Goal: Task Accomplishment & Management: Manage account settings

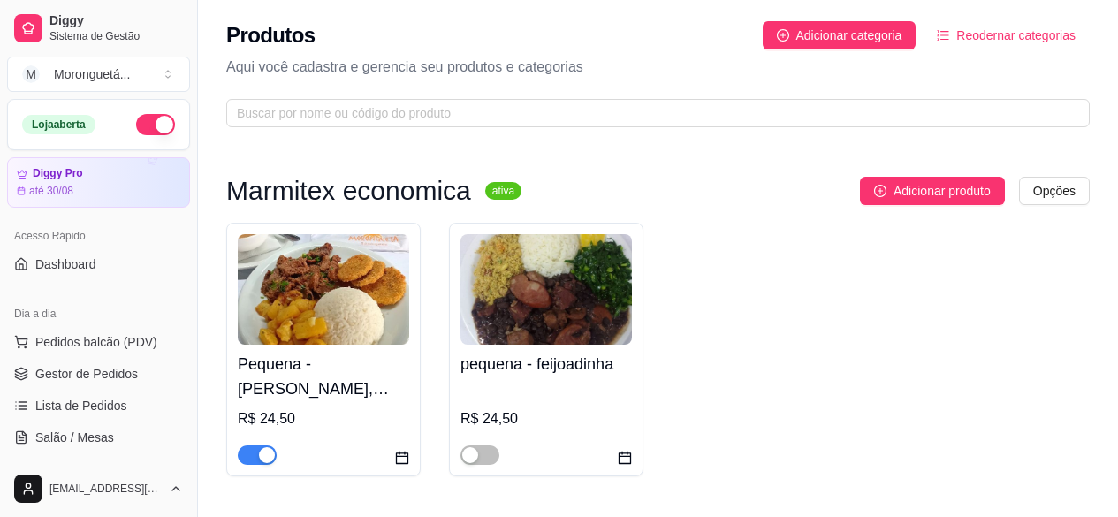
scroll to position [1148, 0]
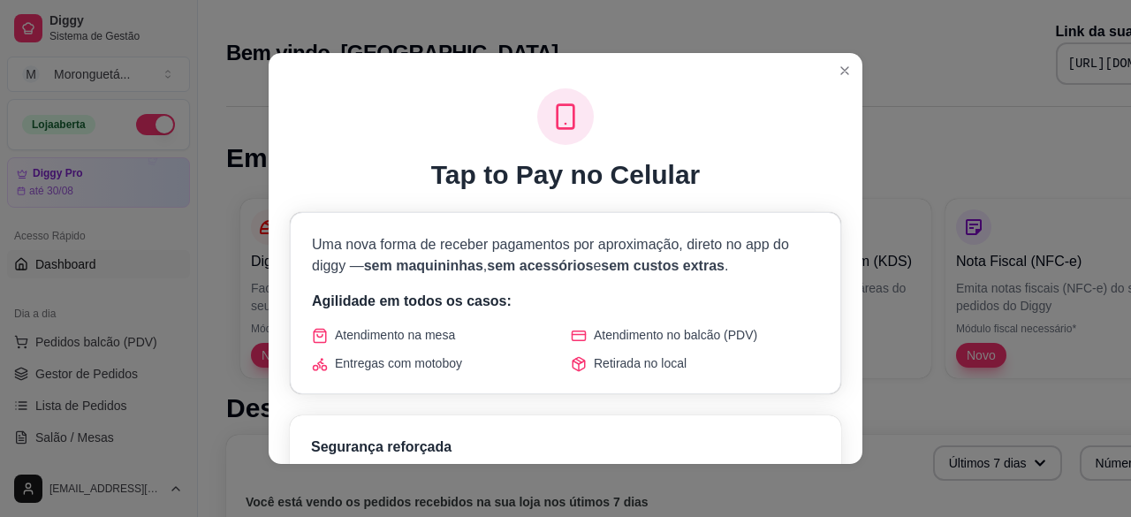
click at [853, 71] on header at bounding box center [566, 67] width 594 height 28
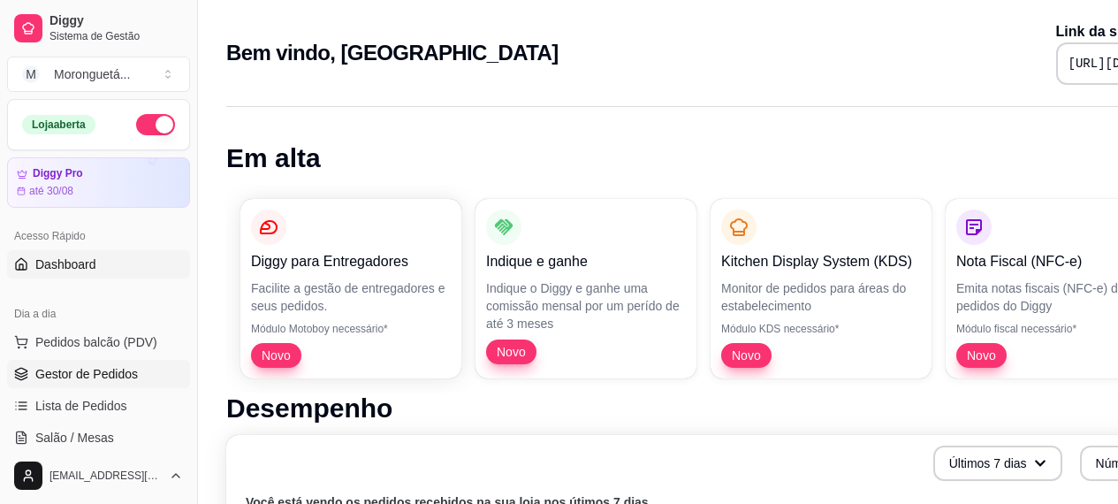
click at [132, 360] on link "Gestor de Pedidos" at bounding box center [98, 374] width 183 height 28
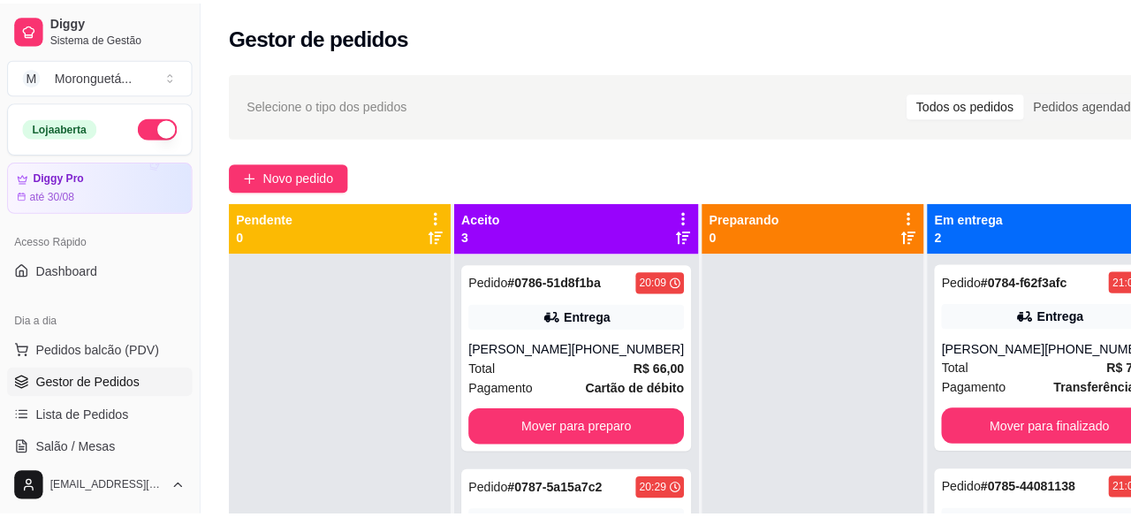
scroll to position [265, 0]
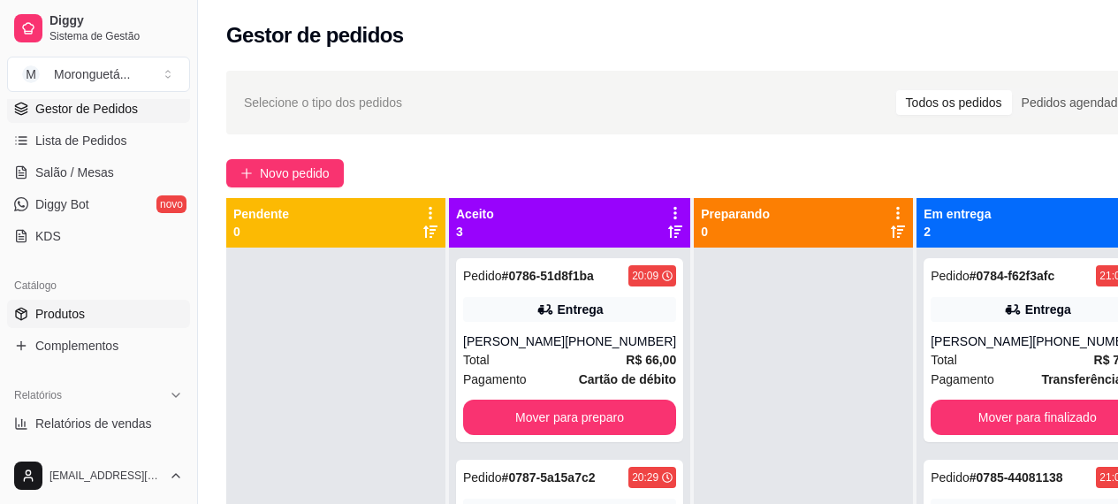
click at [81, 299] on link "Produtos" at bounding box center [98, 313] width 183 height 28
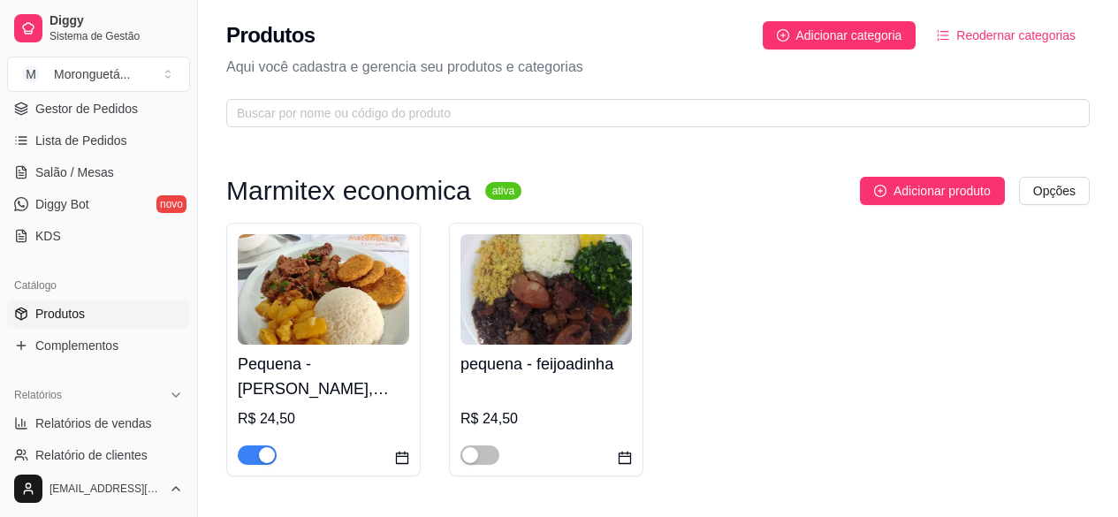
click at [361, 235] on img at bounding box center [323, 289] width 171 height 110
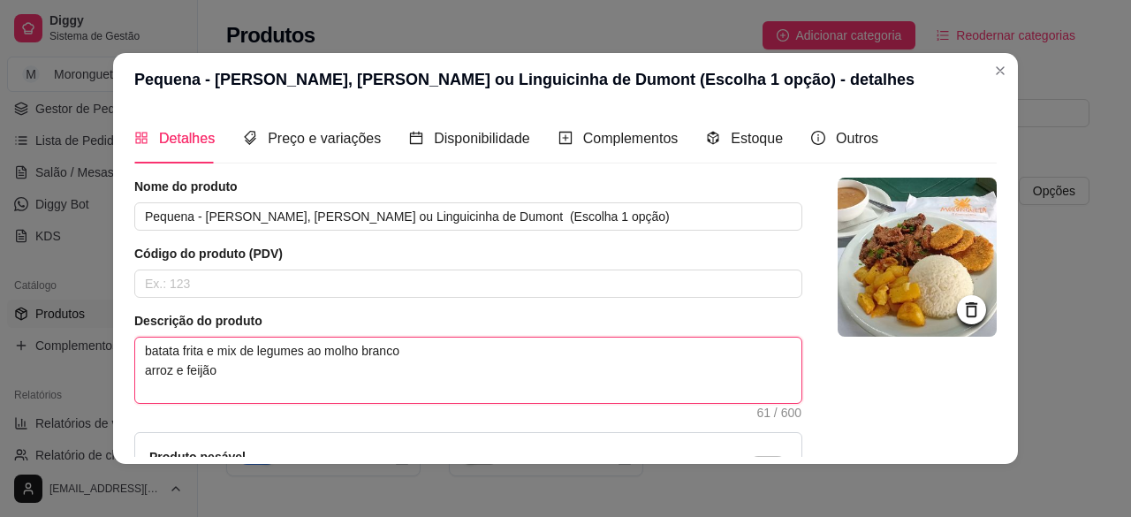
click at [342, 348] on textarea "batata frita e mix de legumes ao molho branco arroz e feijão" at bounding box center [468, 369] width 666 height 65
paste textarea "Purê de cabotié e bolinho de arroz"
type textarea "Purê de cabotié e bolinho de arroz arroz e feijão"
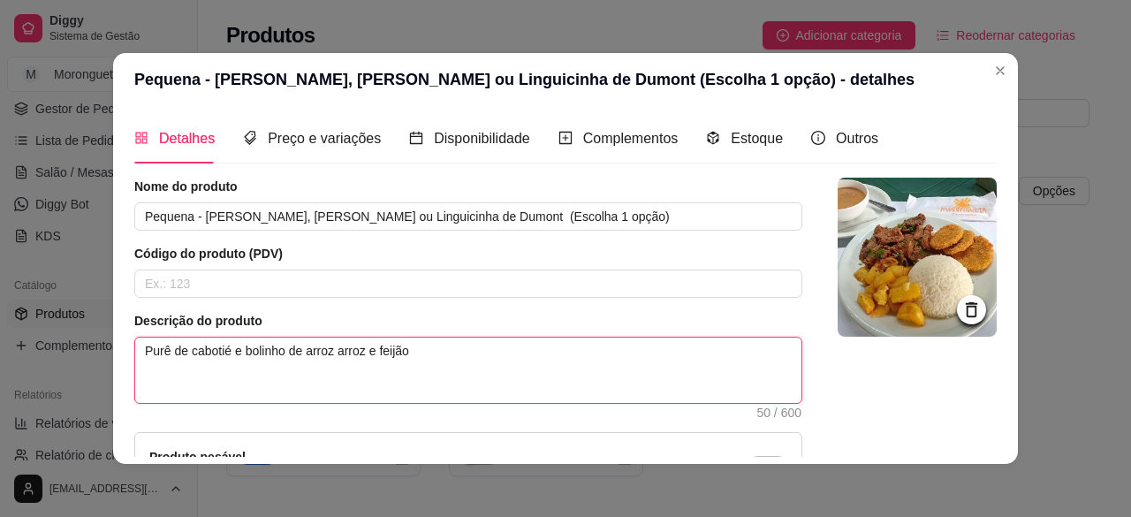
type textarea "Purê de cabotié e bolinho de arroz arroz e feijão"
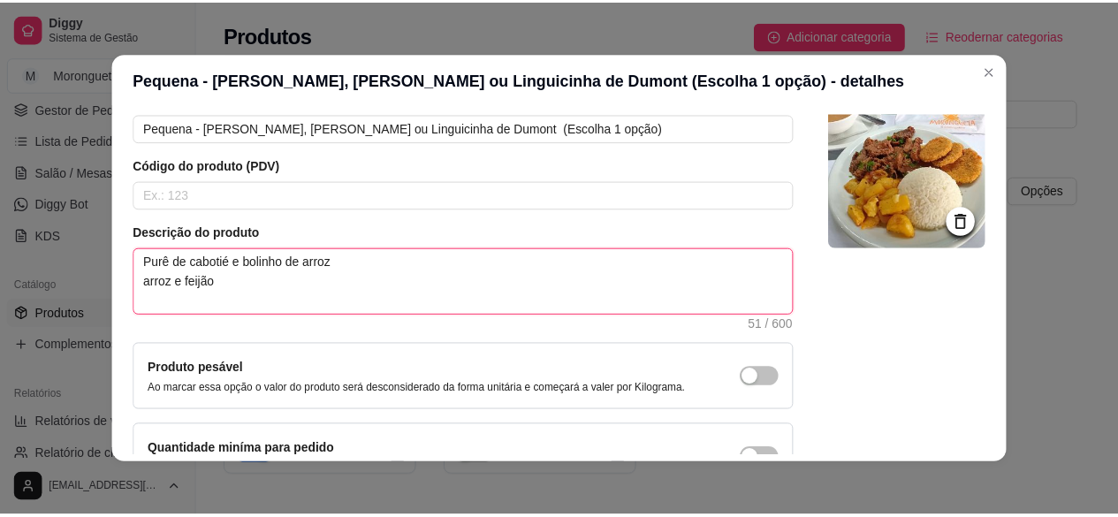
scroll to position [177, 0]
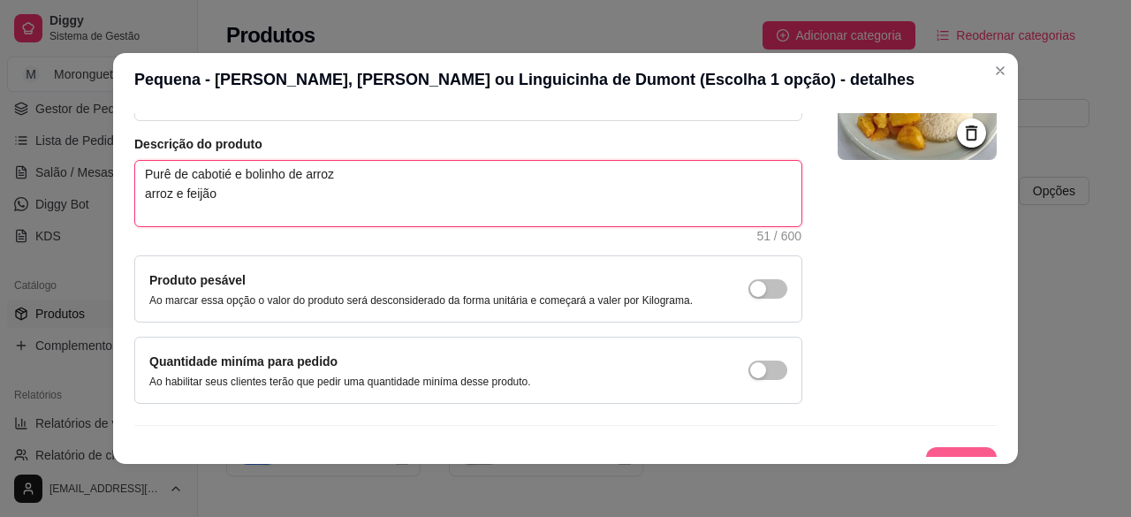
type textarea "Purê de cabotié e bolinho de arroz arroz e feijão"
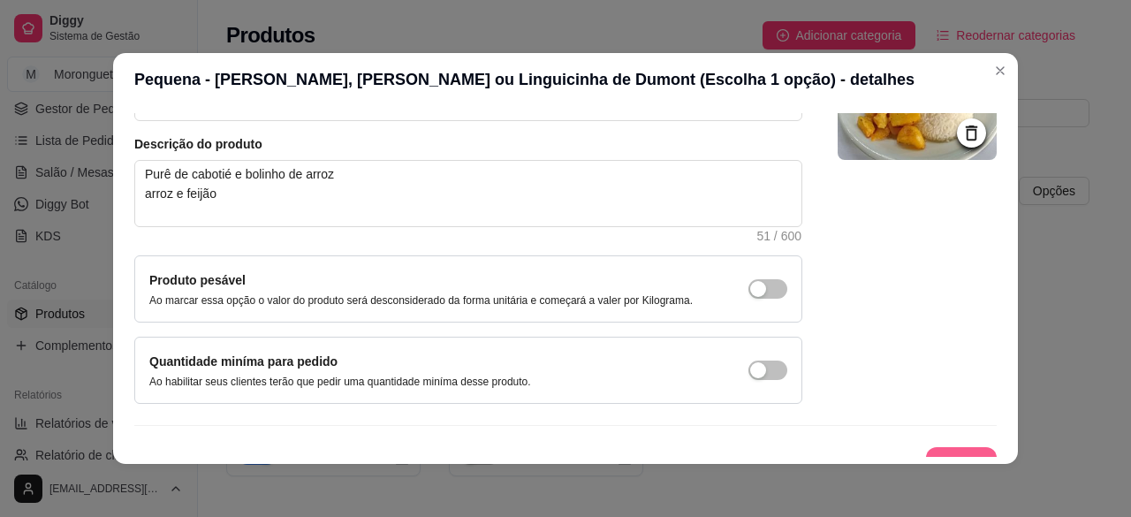
click at [936, 457] on div "Detalhes Preço e variações Disponibilidade Complementos Estoque Outros Nome do …" at bounding box center [565, 285] width 905 height 358
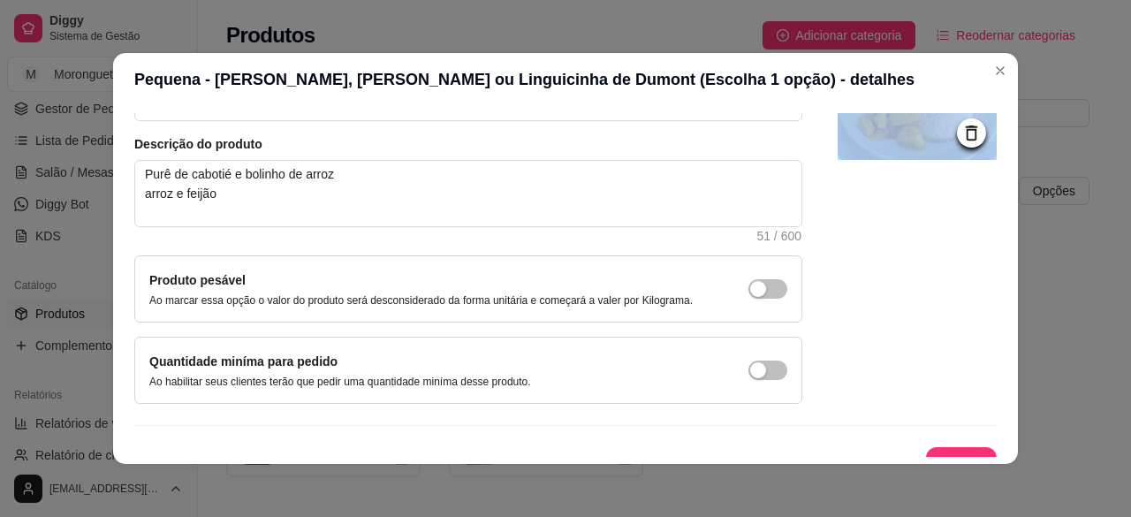
click at [936, 457] on div "Detalhes Preço e variações Disponibilidade Complementos Estoque Outros Nome do …" at bounding box center [565, 285] width 905 height 358
click at [930, 451] on button "Salvar" at bounding box center [961, 465] width 69 height 34
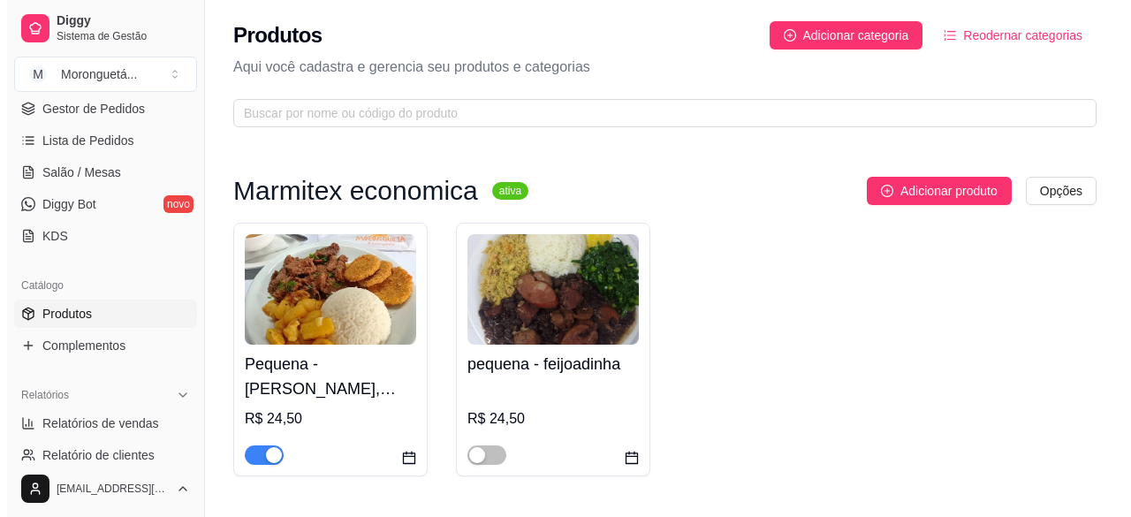
scroll to position [442, 0]
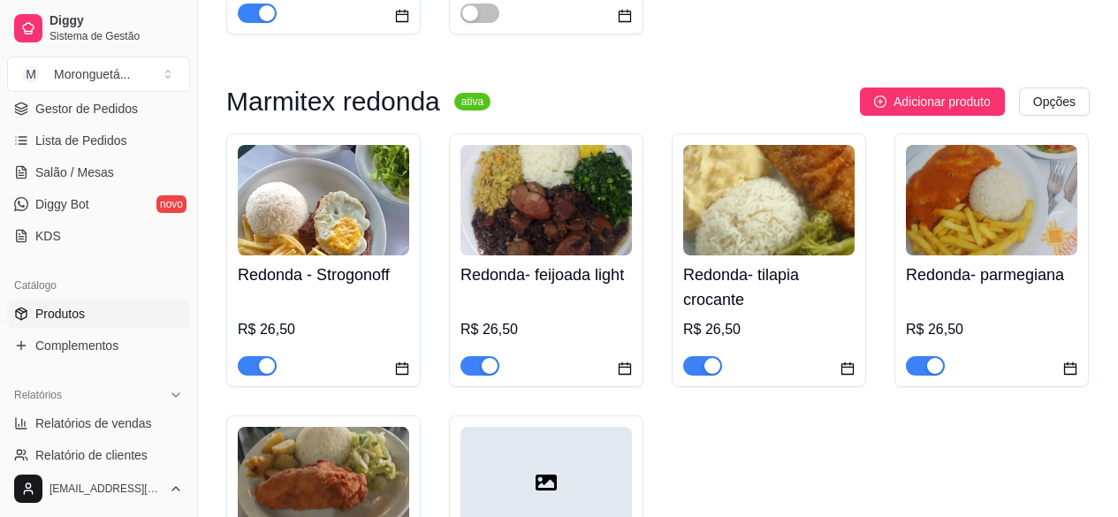
click at [765, 280] on h4 "Redonda- tilapia crocante" at bounding box center [768, 286] width 171 height 49
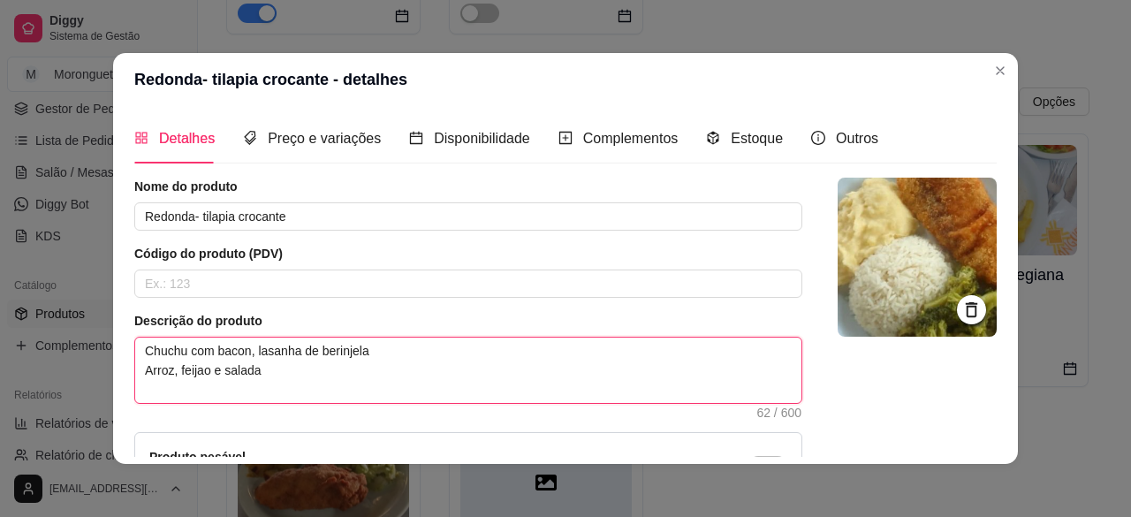
click at [417, 365] on textarea "Chuchu com bacon, lasanha de berinjela Arroz, feijao e salada" at bounding box center [468, 369] width 666 height 65
drag, startPoint x: 417, startPoint y: 355, endPoint x: 0, endPoint y: 344, distance: 417.1
click at [0, 344] on div "Redonda- tilapia crocante - detalhes Detalhes Preço e variações Disponibilidade…" at bounding box center [565, 258] width 1131 height 517
paste textarea "Purê de cabotié e bolinho de arroz"
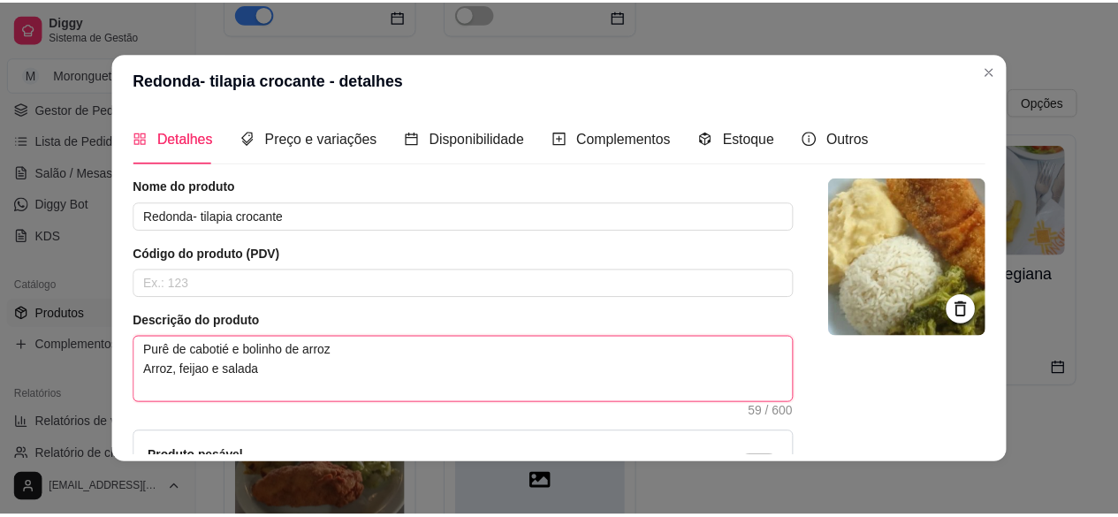
scroll to position [202, 0]
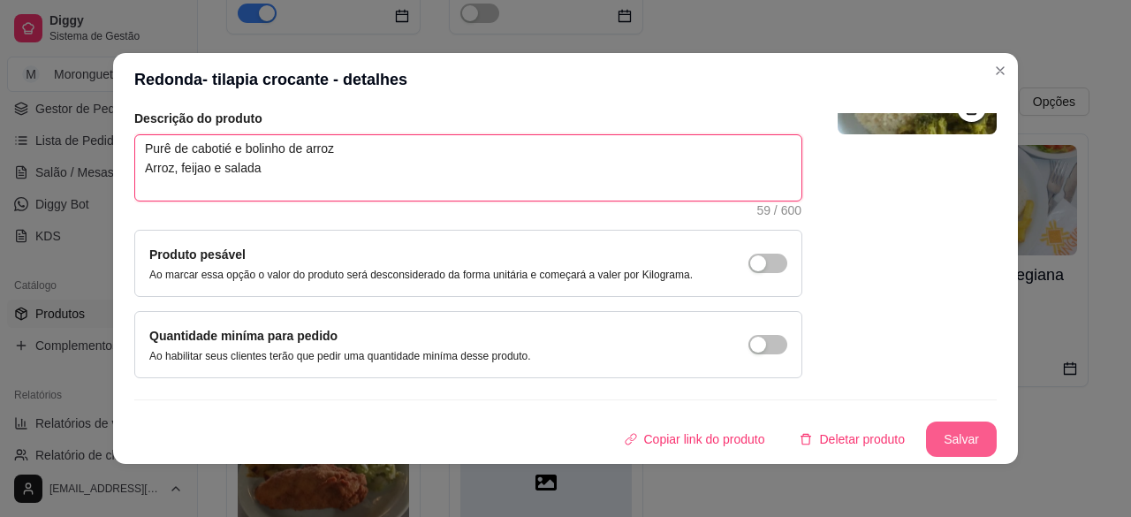
type textarea "Purê de cabotié e bolinho de arroz Arroz, feijao e salada"
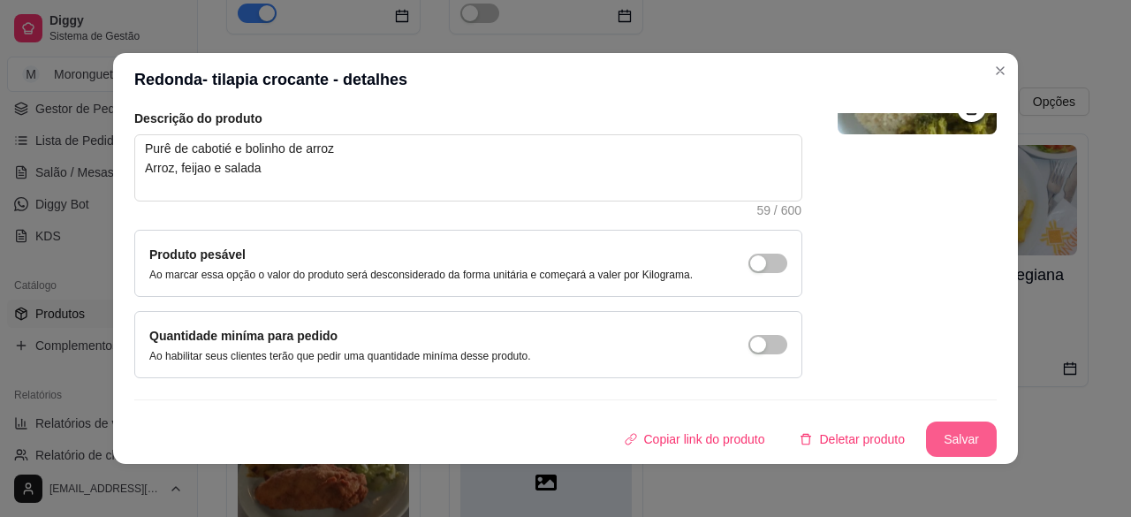
click at [926, 437] on button "Salvar" at bounding box center [961, 438] width 71 height 35
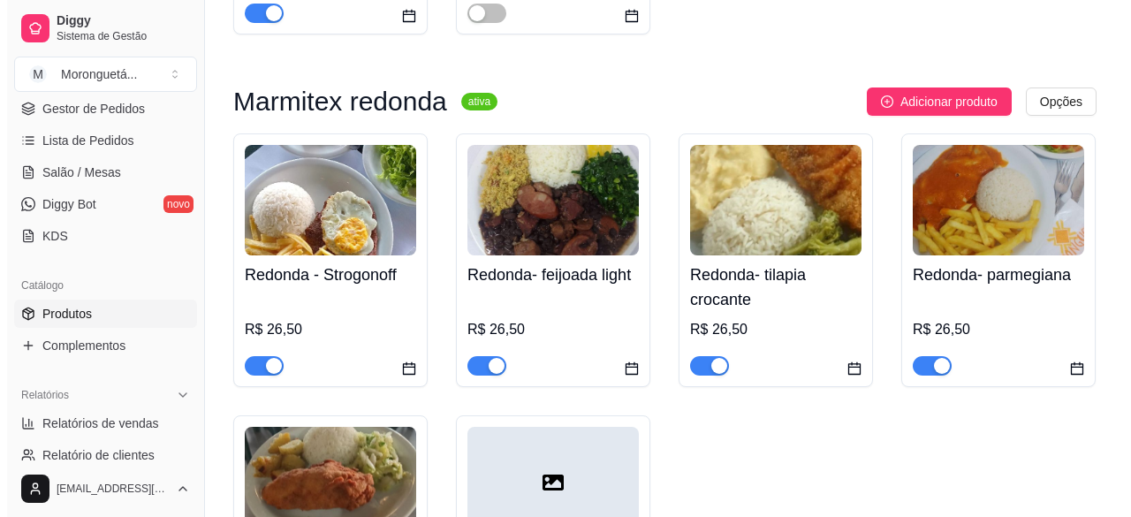
scroll to position [707, 0]
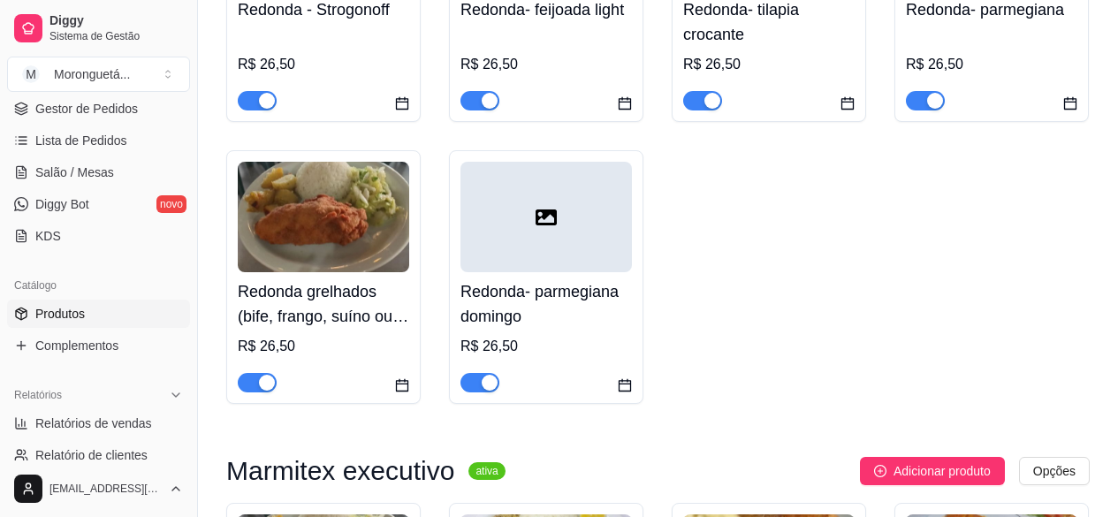
click at [297, 258] on img at bounding box center [323, 217] width 171 height 110
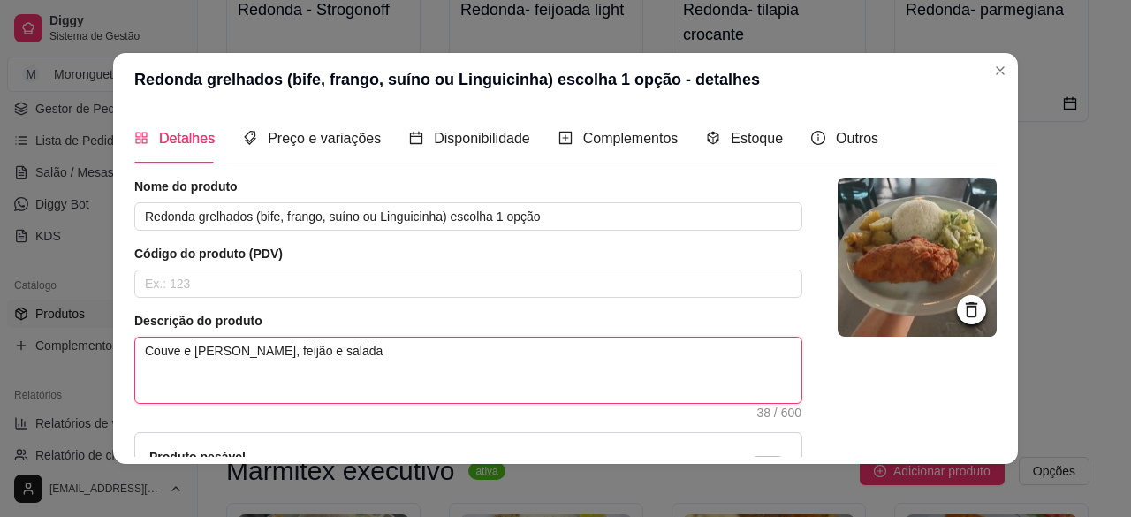
click at [305, 337] on textarea "Couve e farofa Arroz, feijão e salada" at bounding box center [468, 369] width 666 height 65
paste textarea "Purê de cabotié e bolinho de arroz"
type textarea "Purê de cabotié e bolinho de arroz Arroz, feijão e salada"
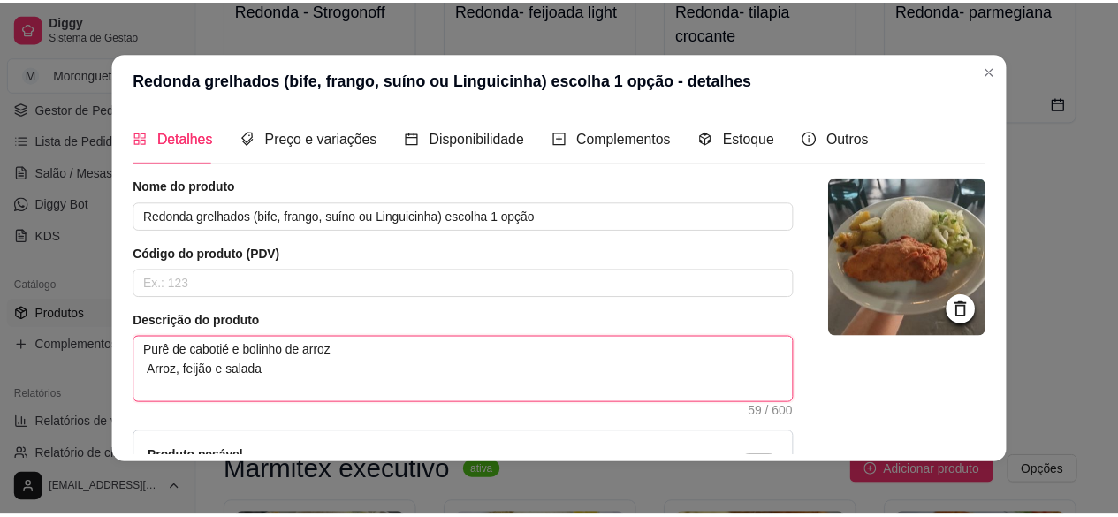
scroll to position [202, 0]
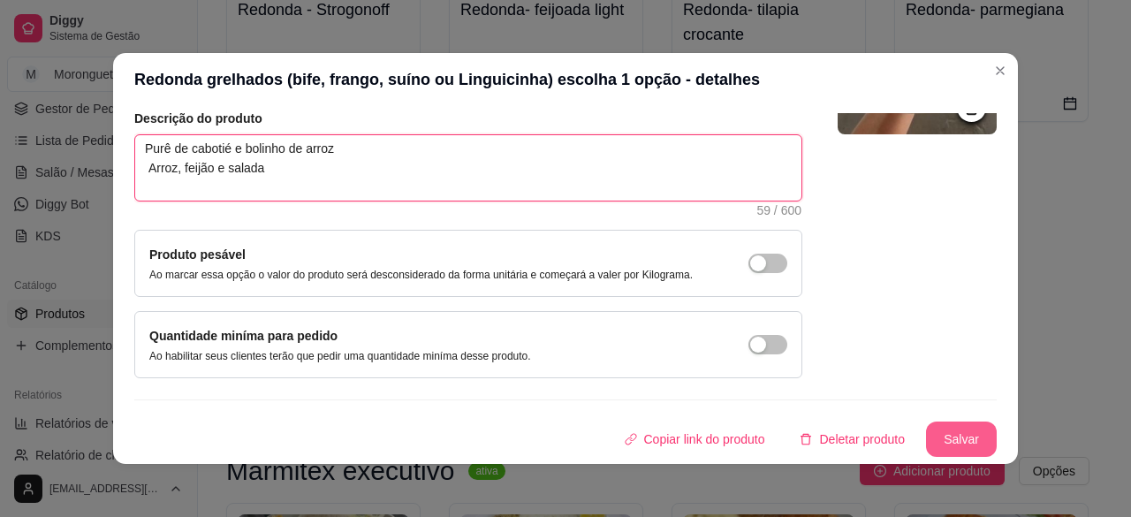
type textarea "Purê de cabotié e bolinho de arroz Arroz, feijão e salada"
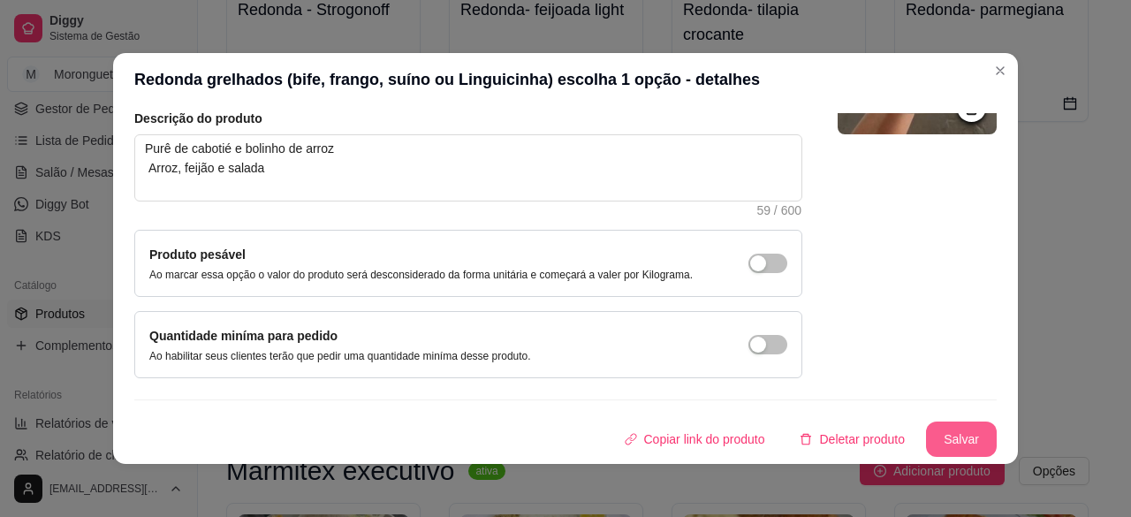
click at [943, 427] on button "Salvar" at bounding box center [961, 438] width 71 height 35
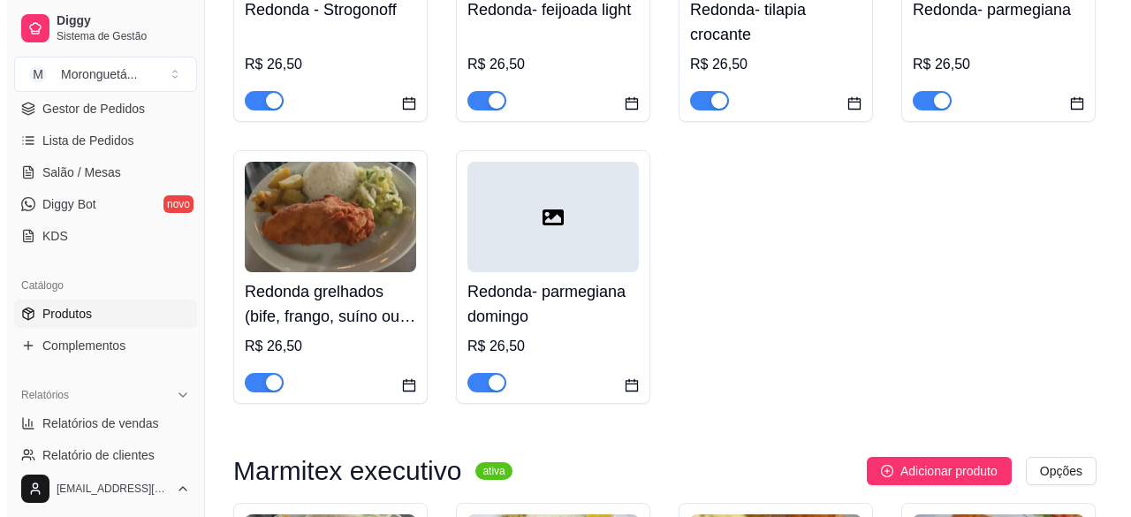
scroll to position [1148, 0]
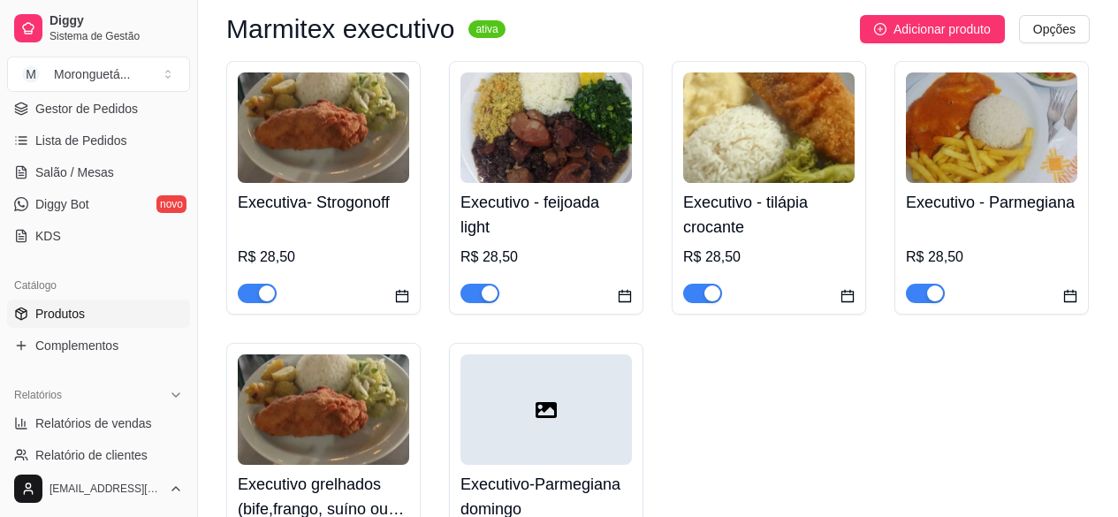
click at [768, 198] on h4 "Executivo - tilápia crocante" at bounding box center [768, 214] width 171 height 49
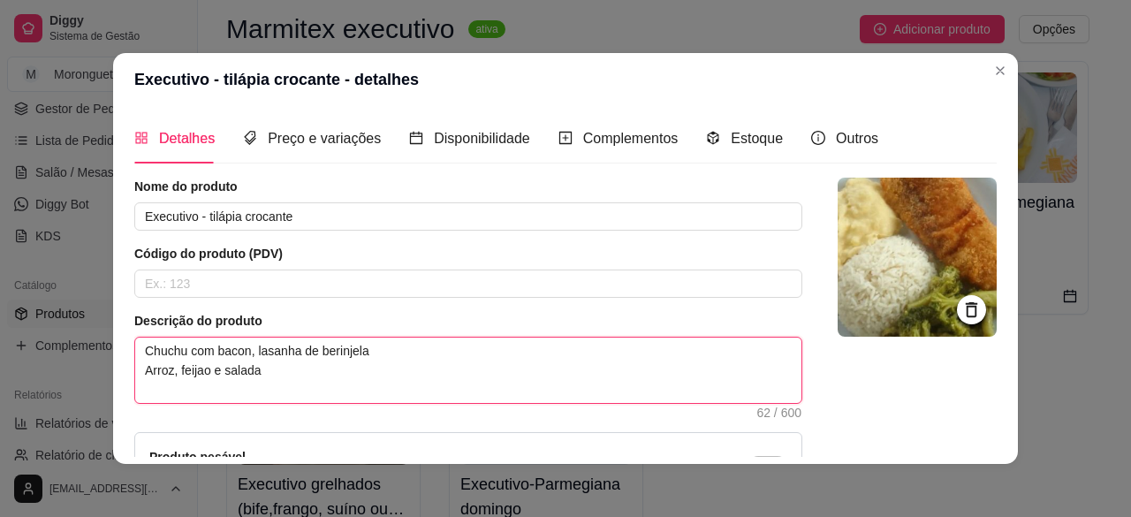
drag, startPoint x: 365, startPoint y: 345, endPoint x: 0, endPoint y: 354, distance: 365.0
click at [0, 354] on div "Executivo - tilápia crocante - detalhes Detalhes Preço e variações Disponibilid…" at bounding box center [565, 258] width 1131 height 517
paste textarea "Purê de cabotié e bolinho de arroz"
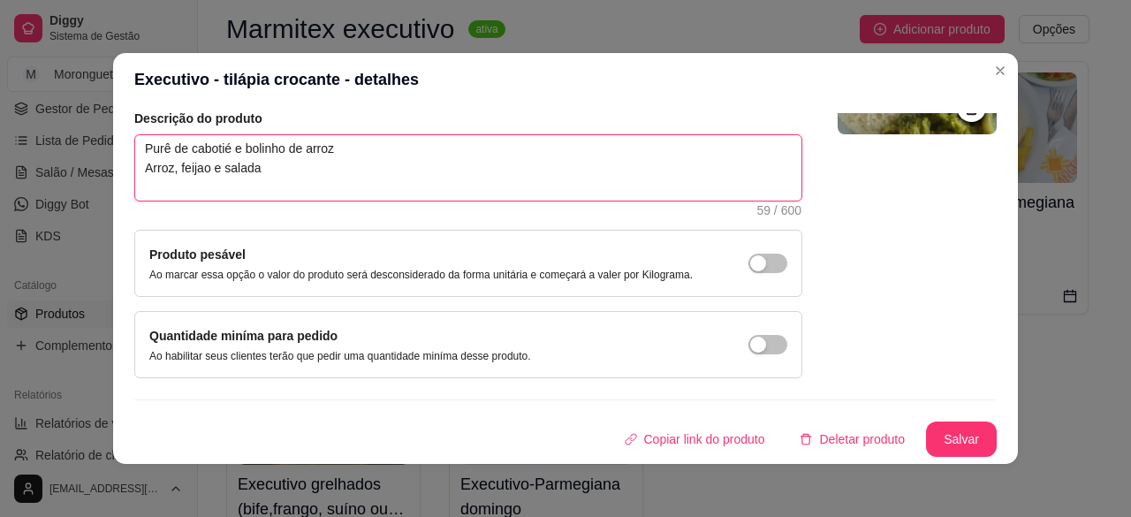
scroll to position [4, 0]
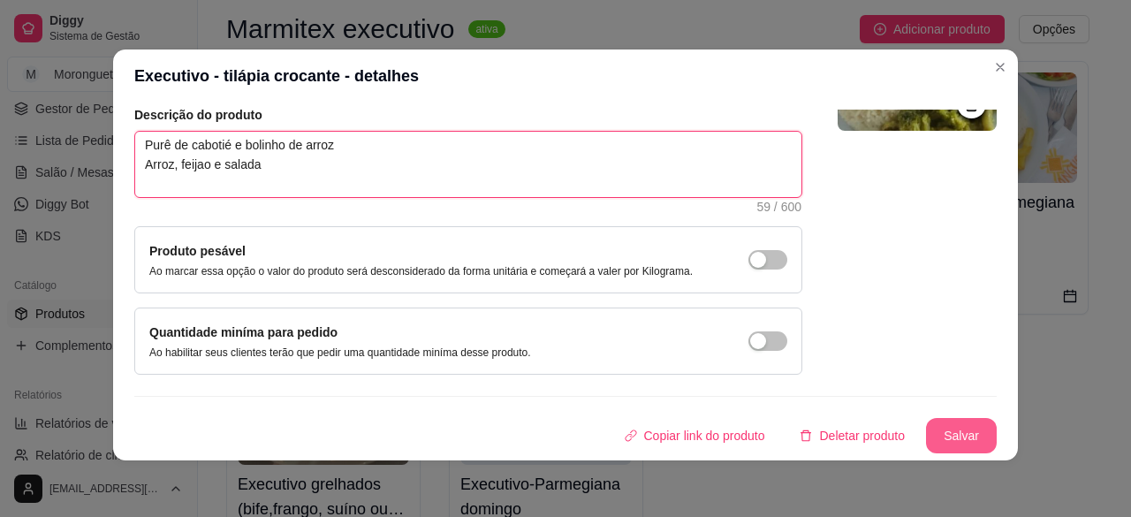
type textarea "Purê de cabotié e bolinho de arroz Arroz, feijao e salada"
click at [937, 424] on button "Salvar" at bounding box center [961, 435] width 71 height 35
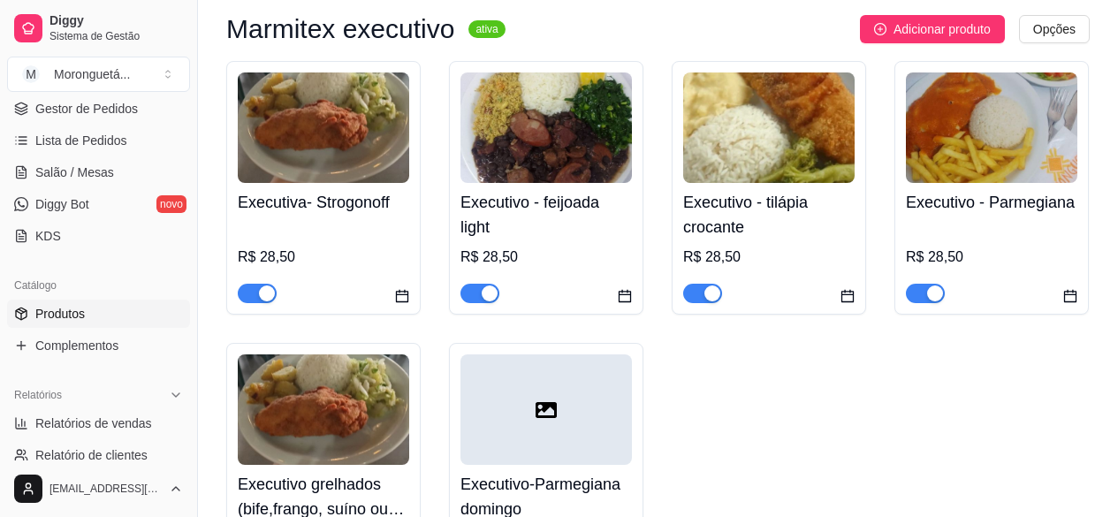
click at [395, 384] on img at bounding box center [323, 409] width 171 height 110
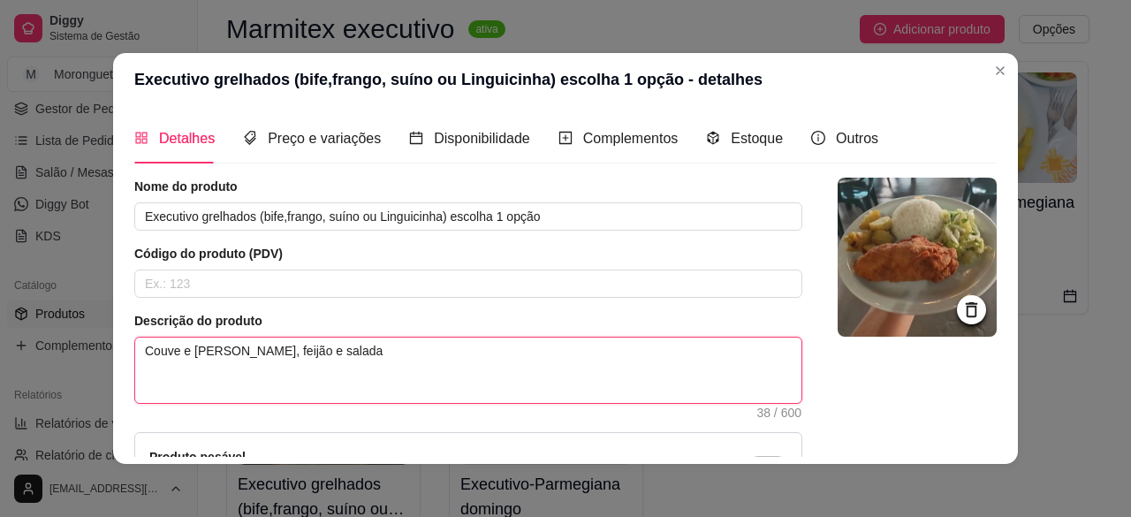
drag, startPoint x: 336, startPoint y: 346, endPoint x: 0, endPoint y: 334, distance: 335.9
click at [0, 334] on div "Executivo grelhados (bife,frango, suíno ou Linguicinha) escolha 1 opção - detal…" at bounding box center [565, 258] width 1131 height 517
paste textarea "Purê de cabotié e bolinho de arroz"
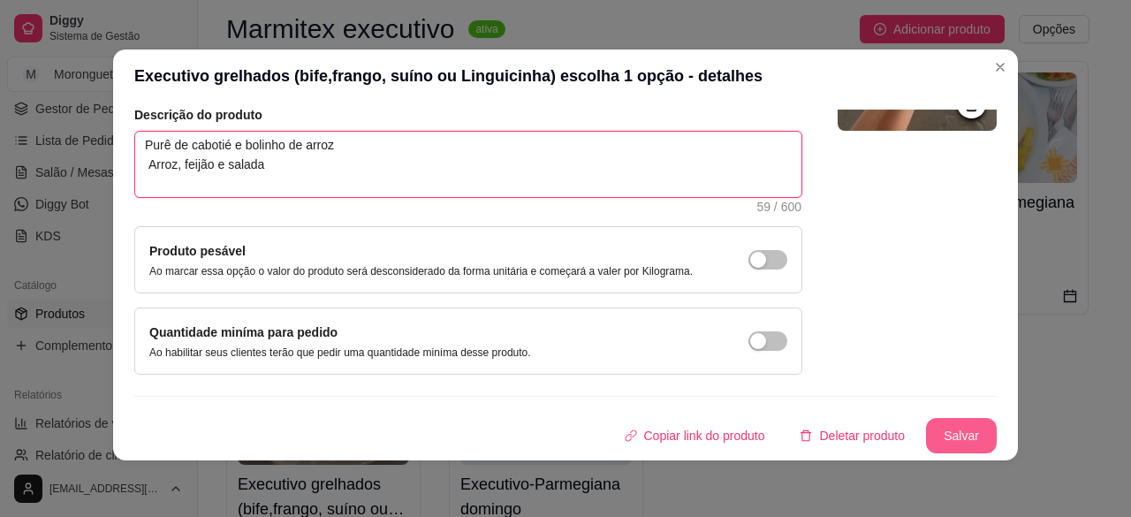
type textarea "Purê de cabotié e bolinho de arroz Arroz, feijão e salada"
click at [929, 427] on button "Salvar" at bounding box center [961, 435] width 71 height 35
